Goal: Information Seeking & Learning: Learn about a topic

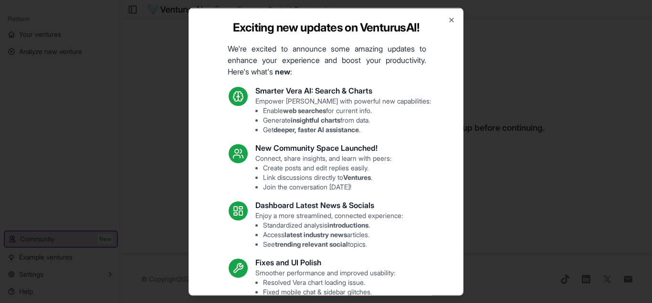
click at [560, 41] on body "Platform Your ventures Analyze new venture Get started for free Community New E…" at bounding box center [326, 151] width 652 height 303
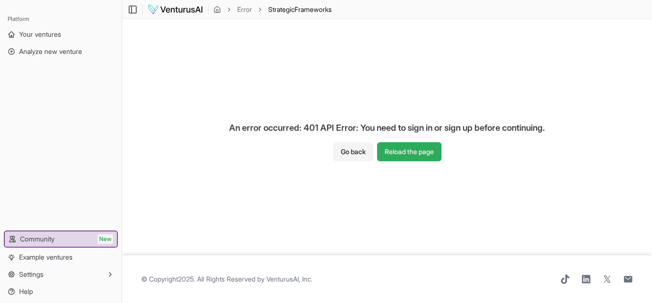
click at [404, 143] on button "Reload the page" at bounding box center [409, 151] width 64 height 19
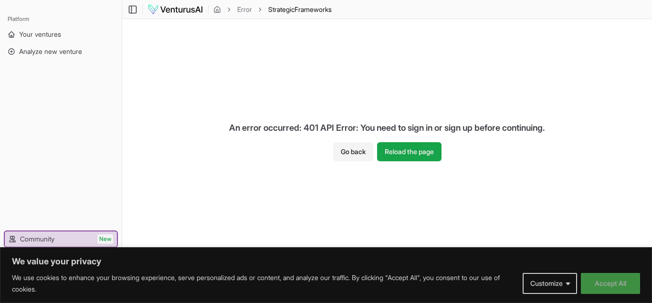
click at [615, 280] on button "Accept All" at bounding box center [610, 283] width 59 height 21
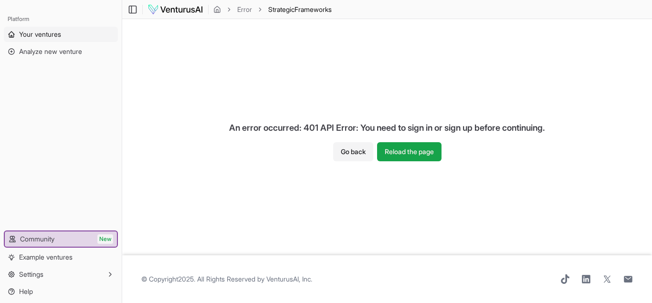
click at [52, 37] on span "Your ventures" at bounding box center [40, 35] width 42 height 10
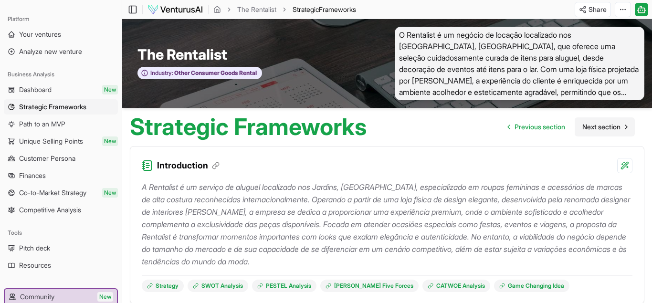
click at [596, 132] on link "Next section" at bounding box center [604, 126] width 60 height 19
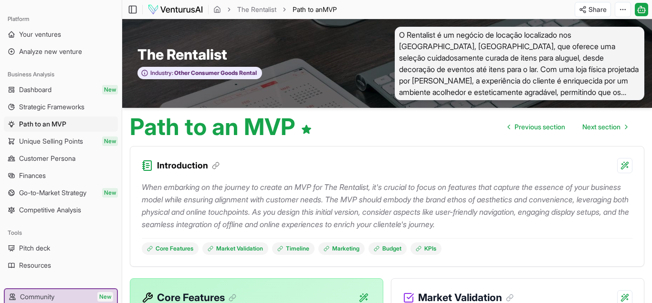
click at [392, 134] on div "Path to an MVP Previous section Next section" at bounding box center [386, 123] width 529 height 31
click at [313, 194] on p "When embarking on the journey to create an MVP for The Rentalist, it's crucial …" at bounding box center [387, 206] width 490 height 50
click at [314, 189] on p "When embarking on the journey to create an MVP for The Rentalist, it's crucial …" at bounding box center [387, 206] width 490 height 50
click at [593, 130] on span "Next section" at bounding box center [601, 127] width 38 height 10
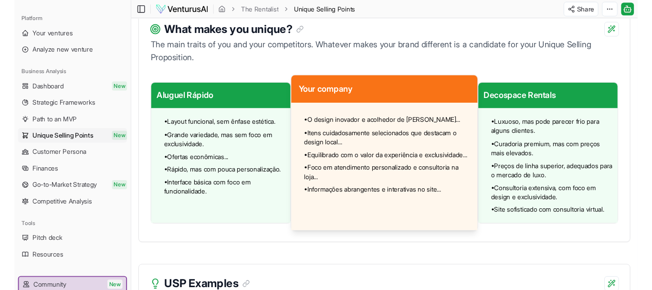
scroll to position [730, 0]
